Goal: Transaction & Acquisition: Purchase product/service

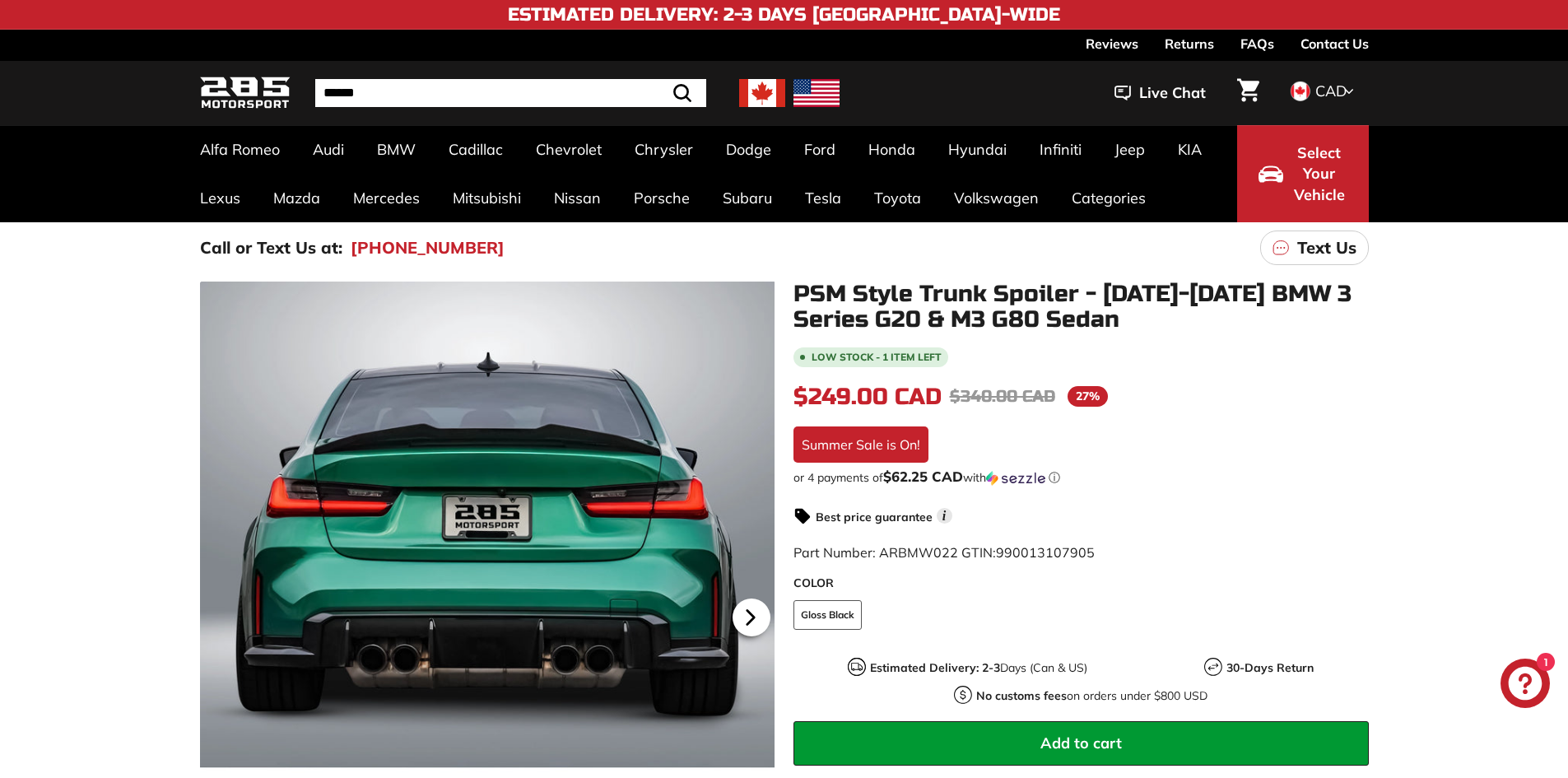
click at [760, 619] on icon at bounding box center [750, 618] width 38 height 38
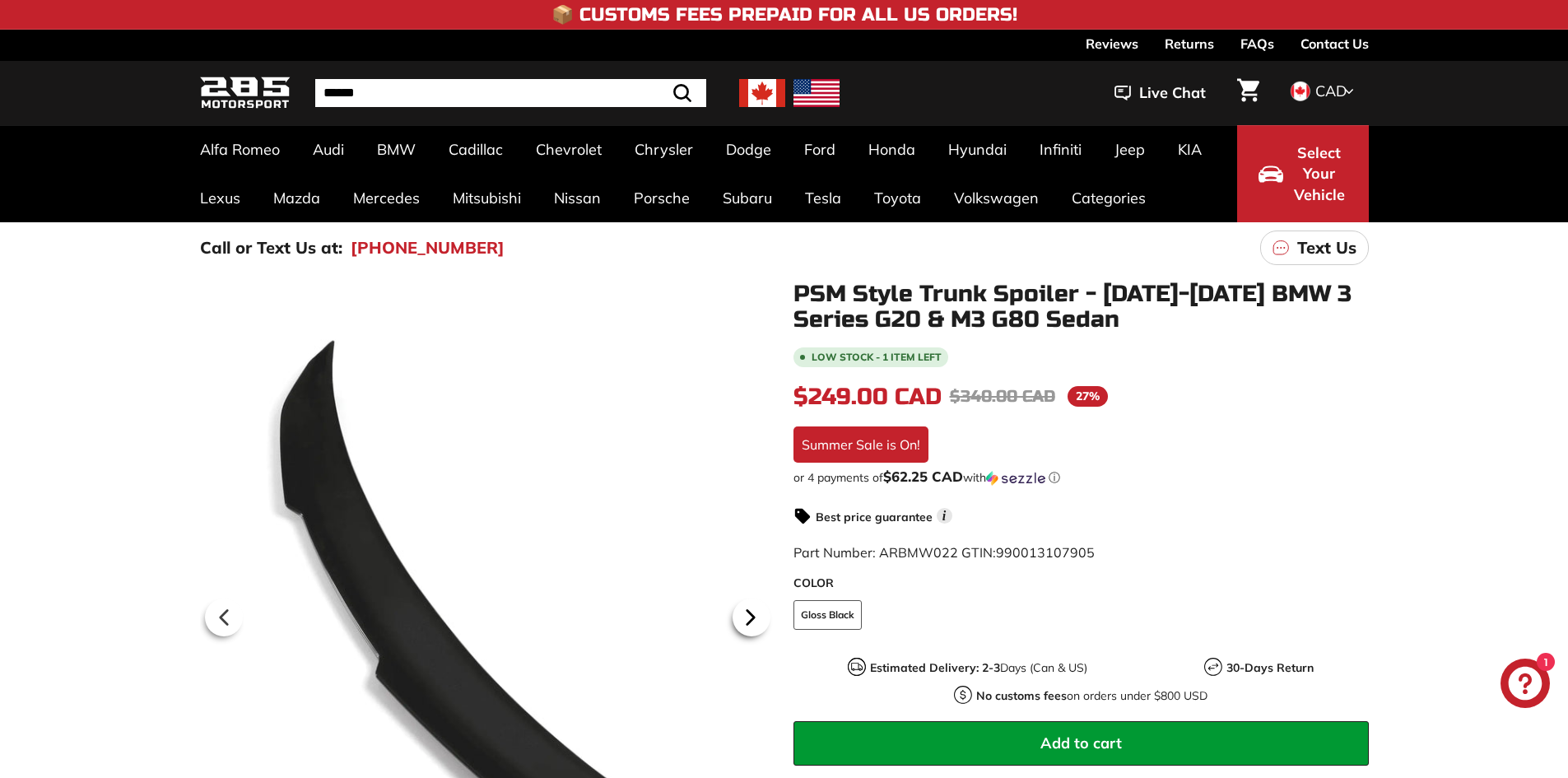
click at [760, 619] on icon at bounding box center [750, 618] width 38 height 38
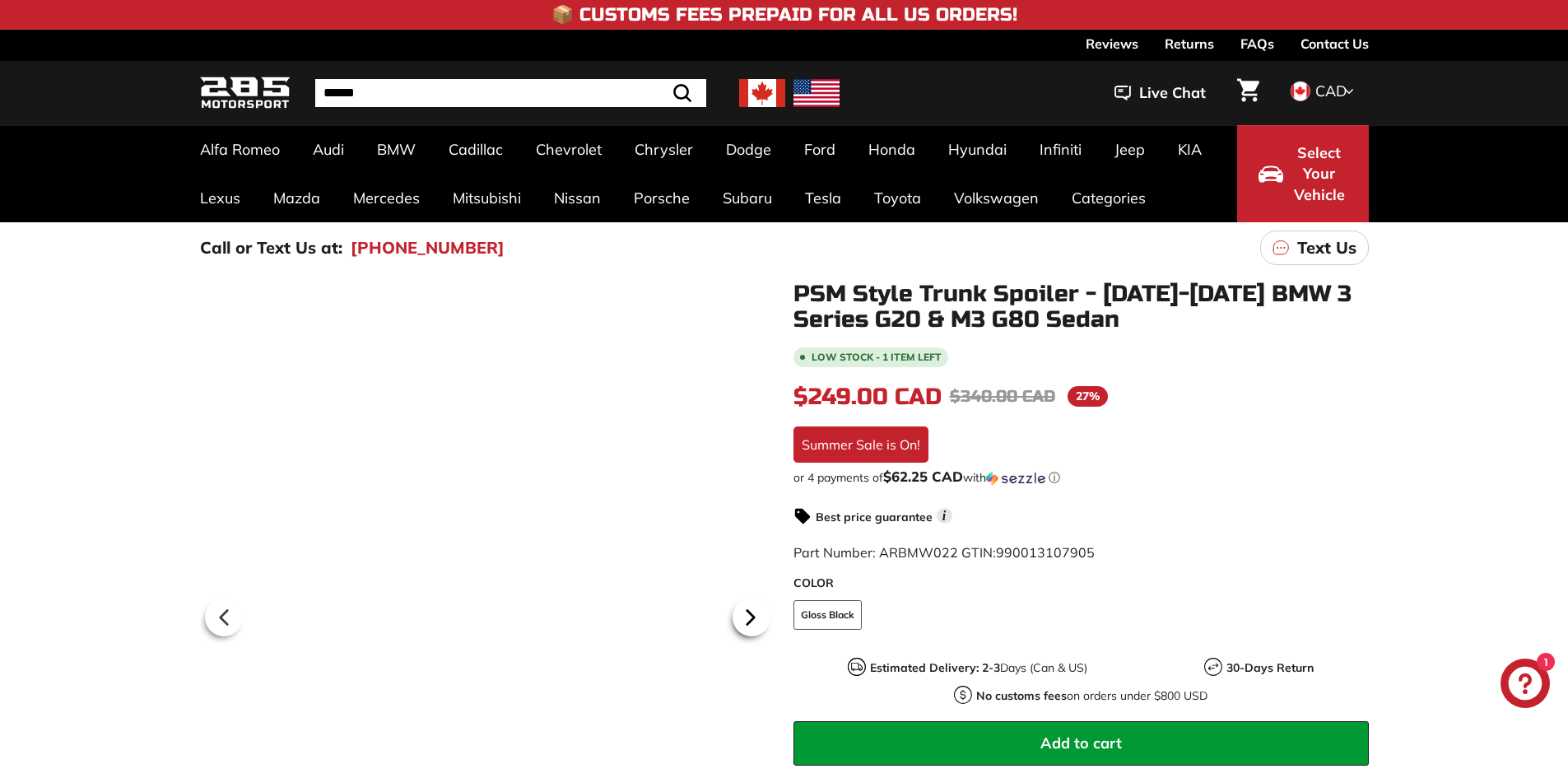
click at [760, 619] on icon at bounding box center [750, 618] width 38 height 38
click at [756, 619] on icon at bounding box center [750, 618] width 38 height 38
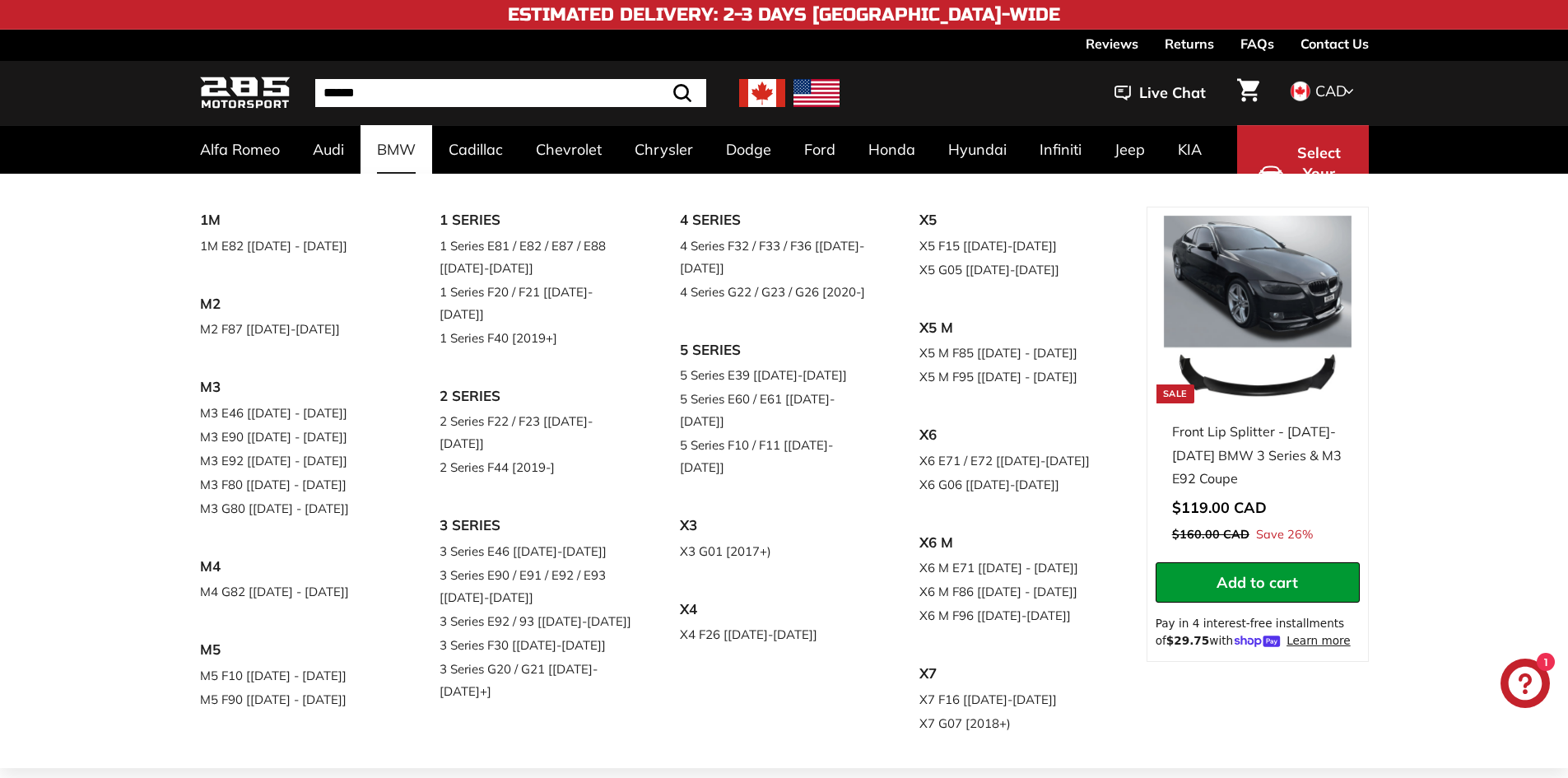
click at [405, 159] on link "BMW" at bounding box center [396, 150] width 71 height 49
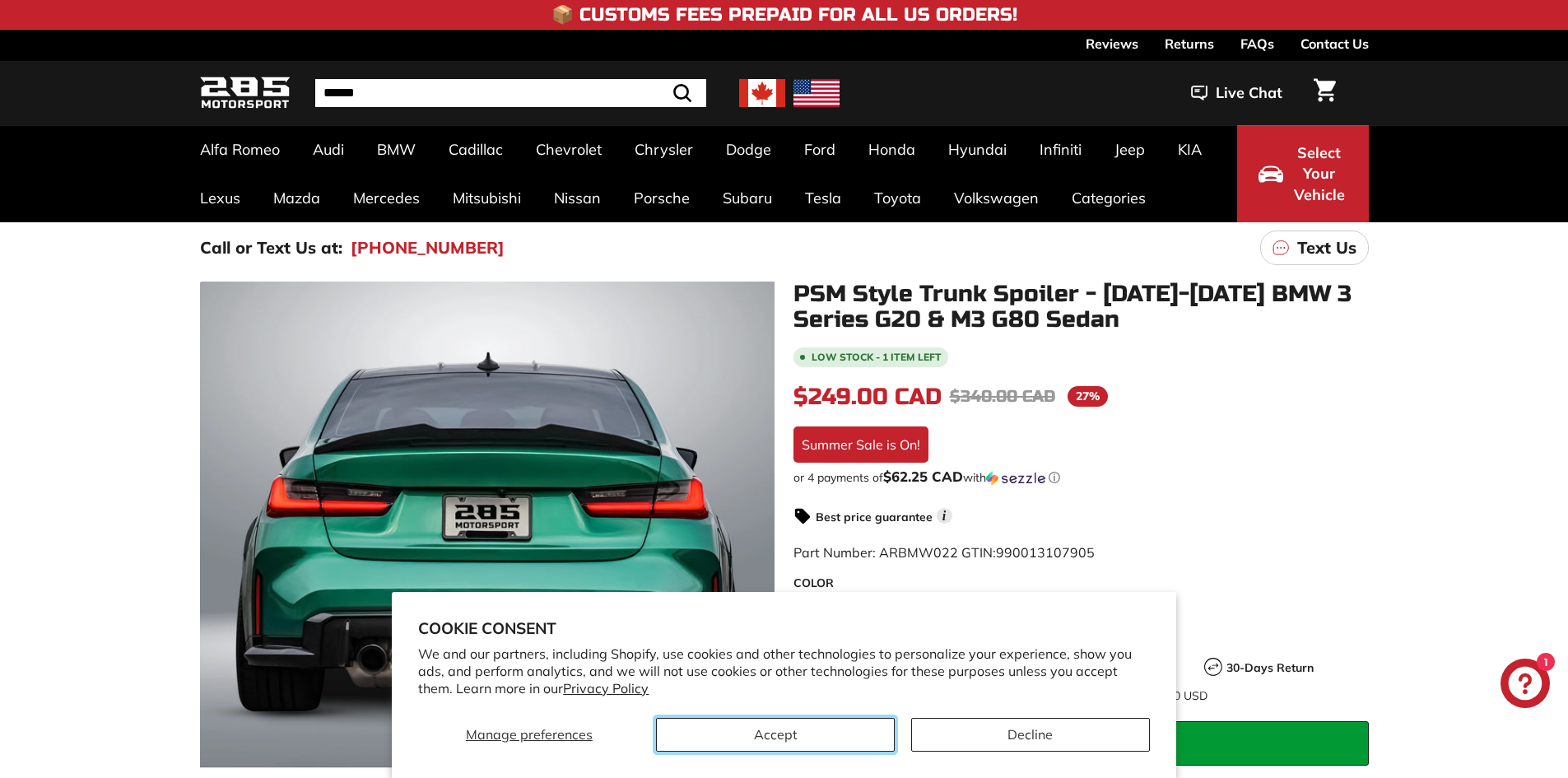
click at [768, 735] on button "Accept" at bounding box center [776, 735] width 238 height 34
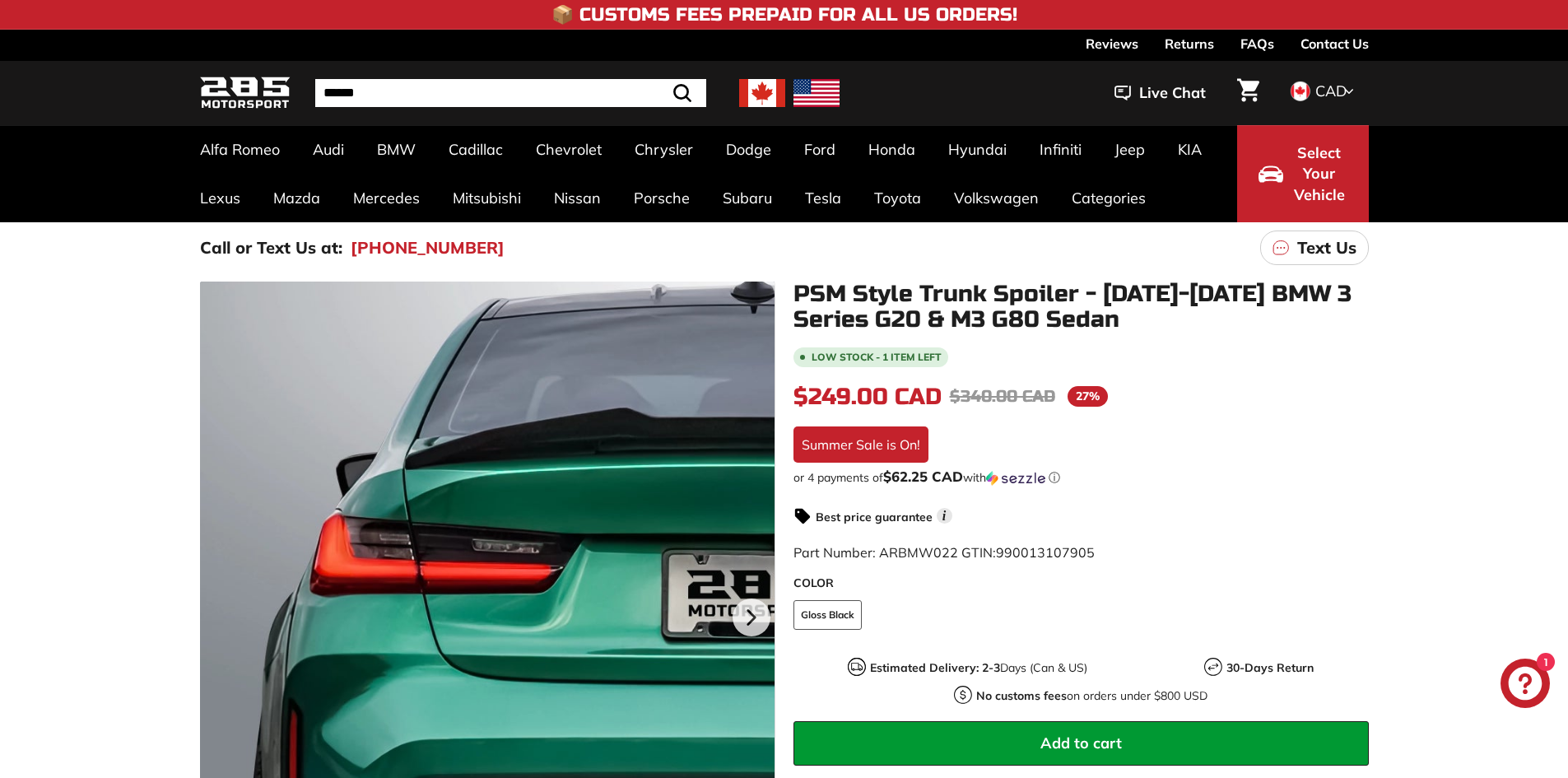
drag, startPoint x: 526, startPoint y: 493, endPoint x: 297, endPoint y: 438, distance: 235.5
click at [297, 438] on div at bounding box center [487, 615] width 575 height 668
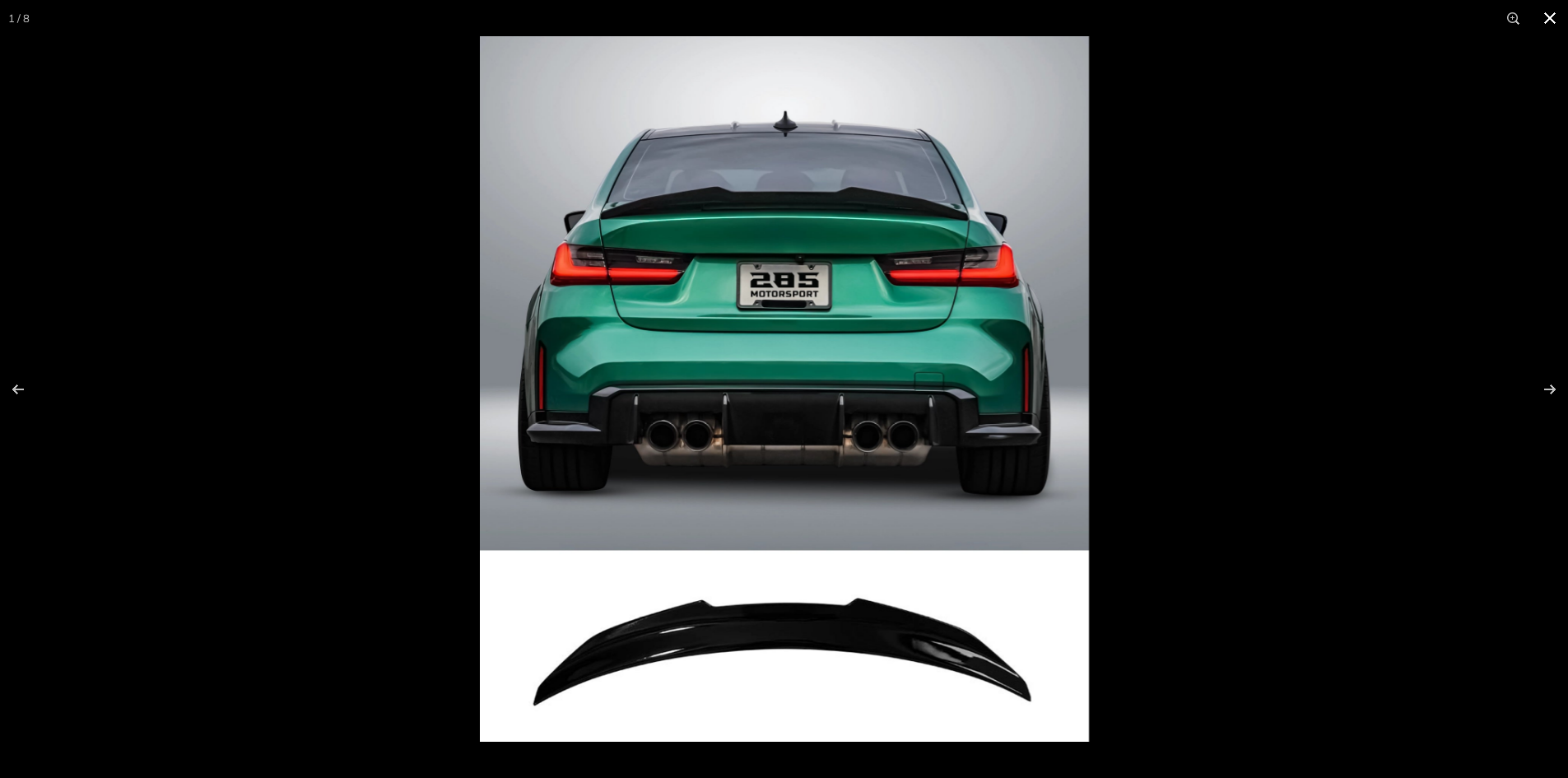
click at [1553, 21] on button at bounding box center [1549, 18] width 36 height 36
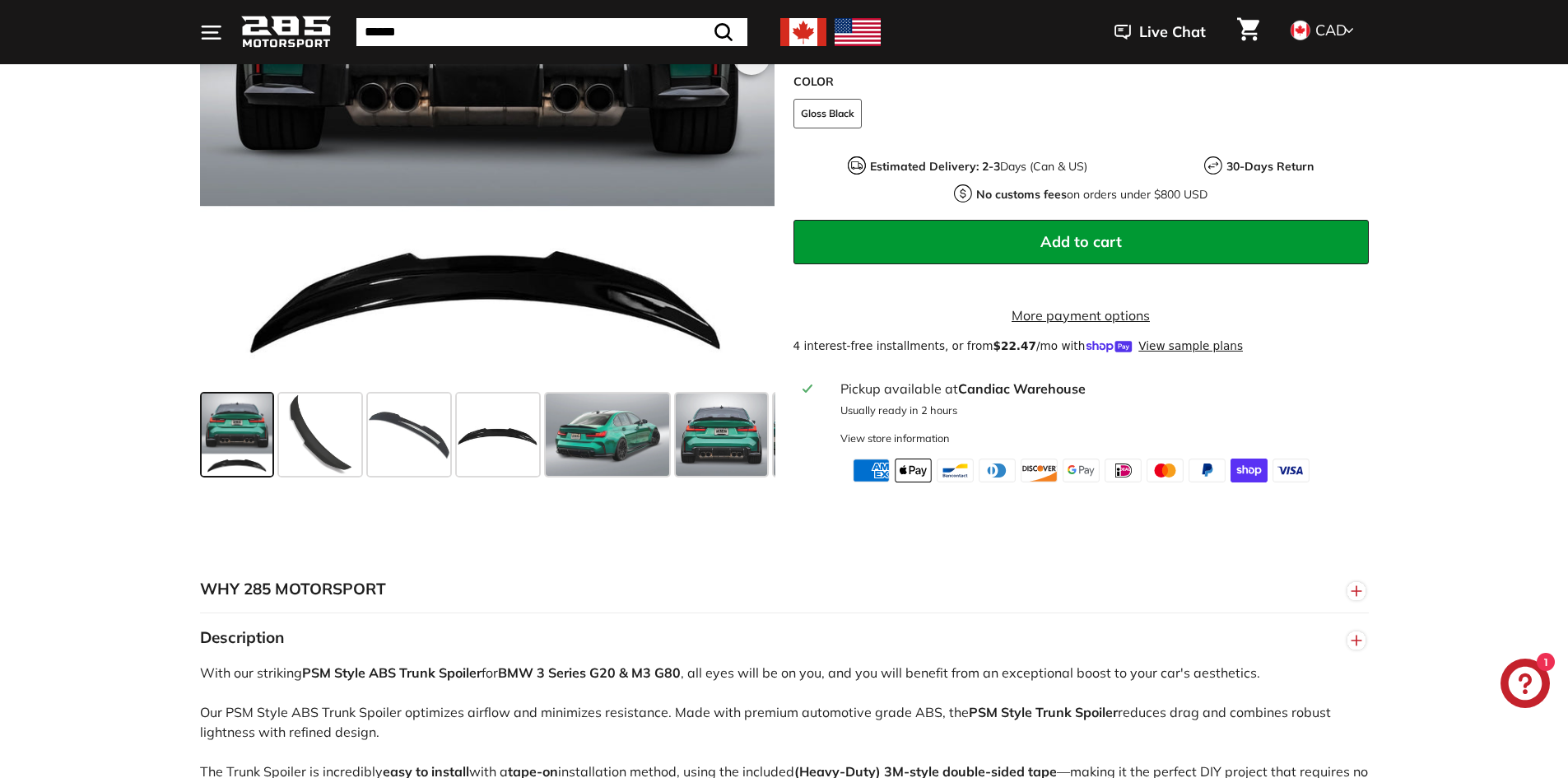
scroll to position [577, 0]
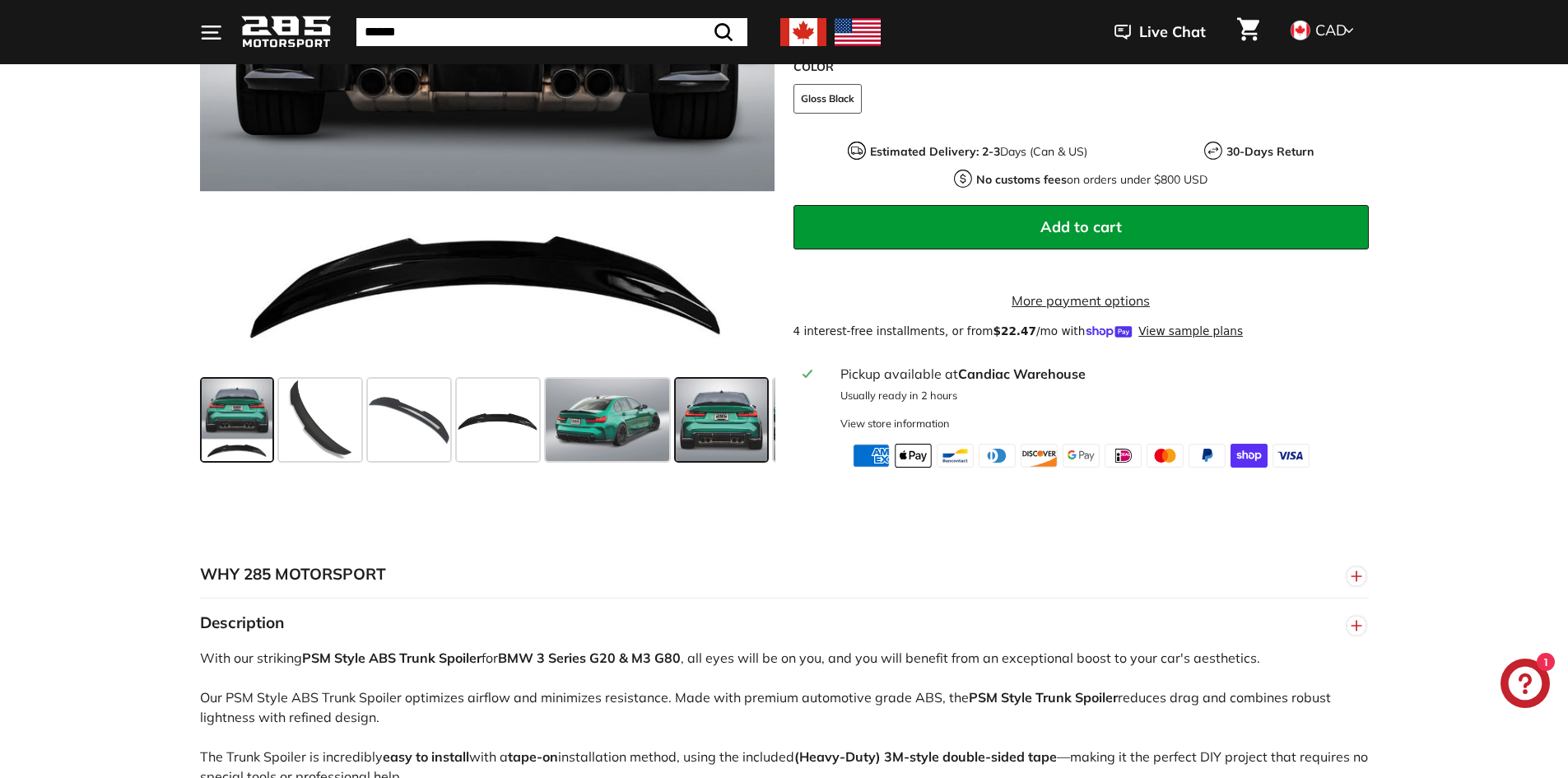
click at [741, 433] on span at bounding box center [722, 420] width 92 height 82
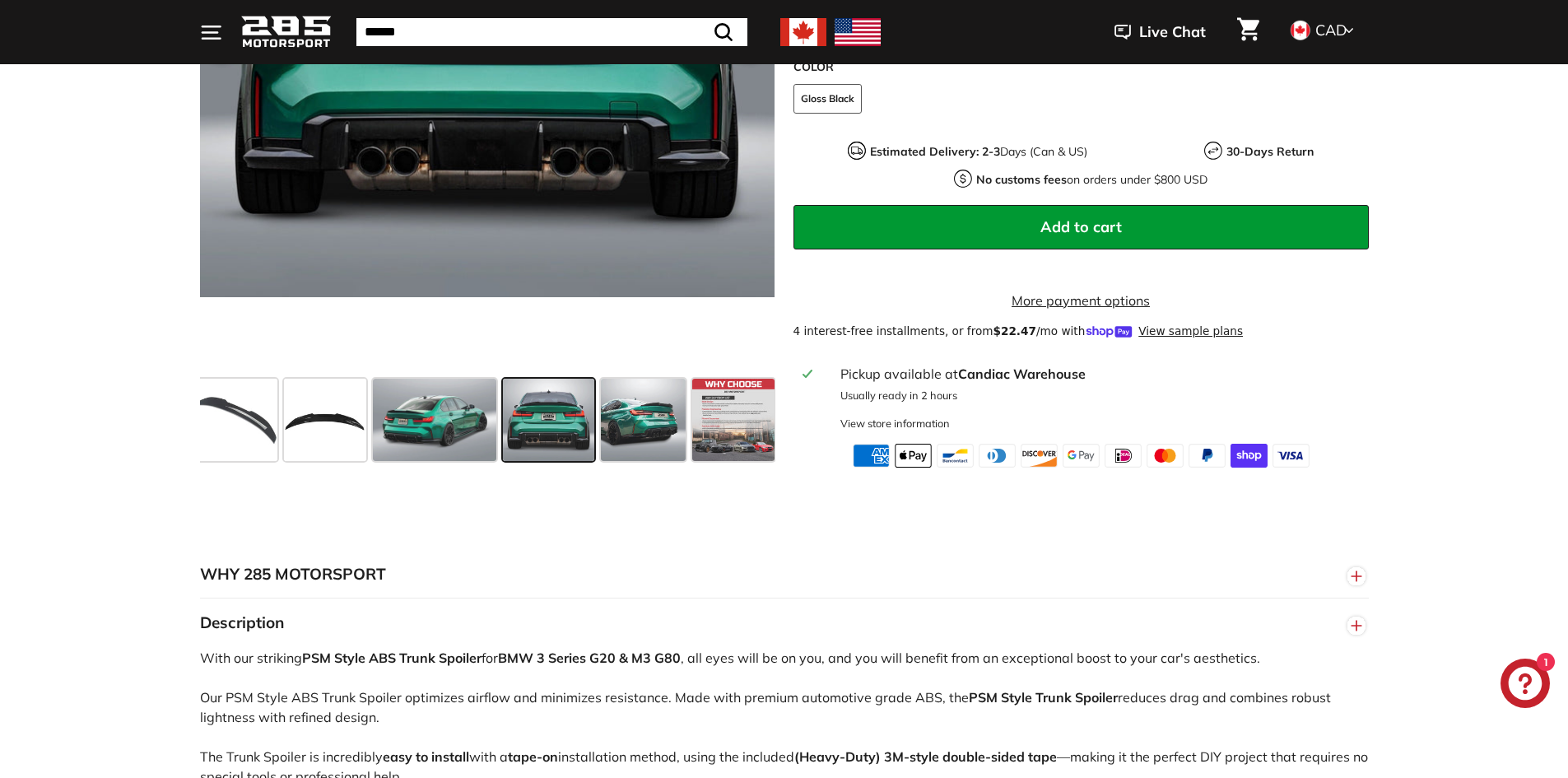
scroll to position [0, 175]
click at [453, 431] on span at bounding box center [432, 420] width 123 height 82
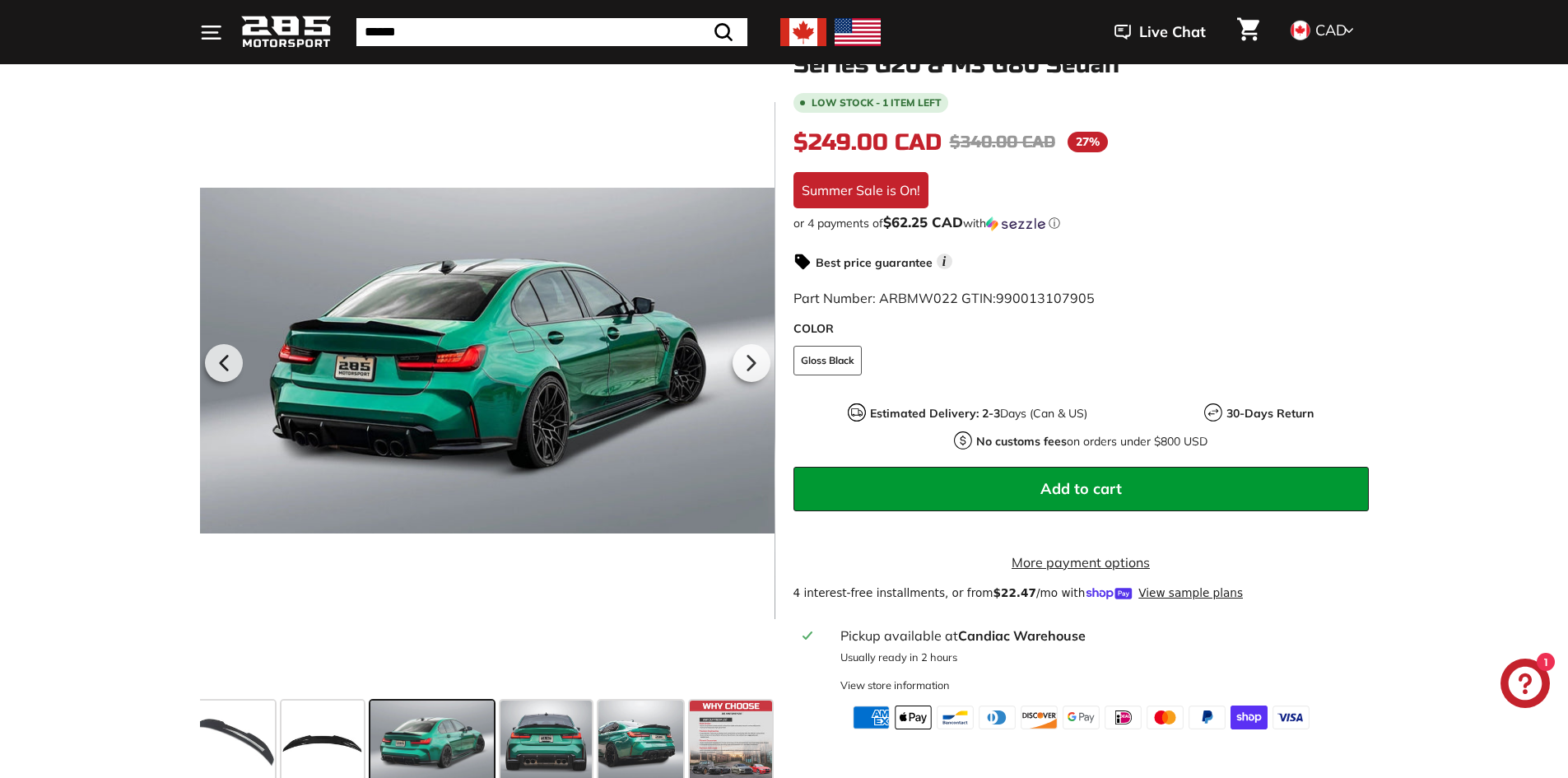
scroll to position [247, 0]
